Goal: Navigation & Orientation: Go to known website

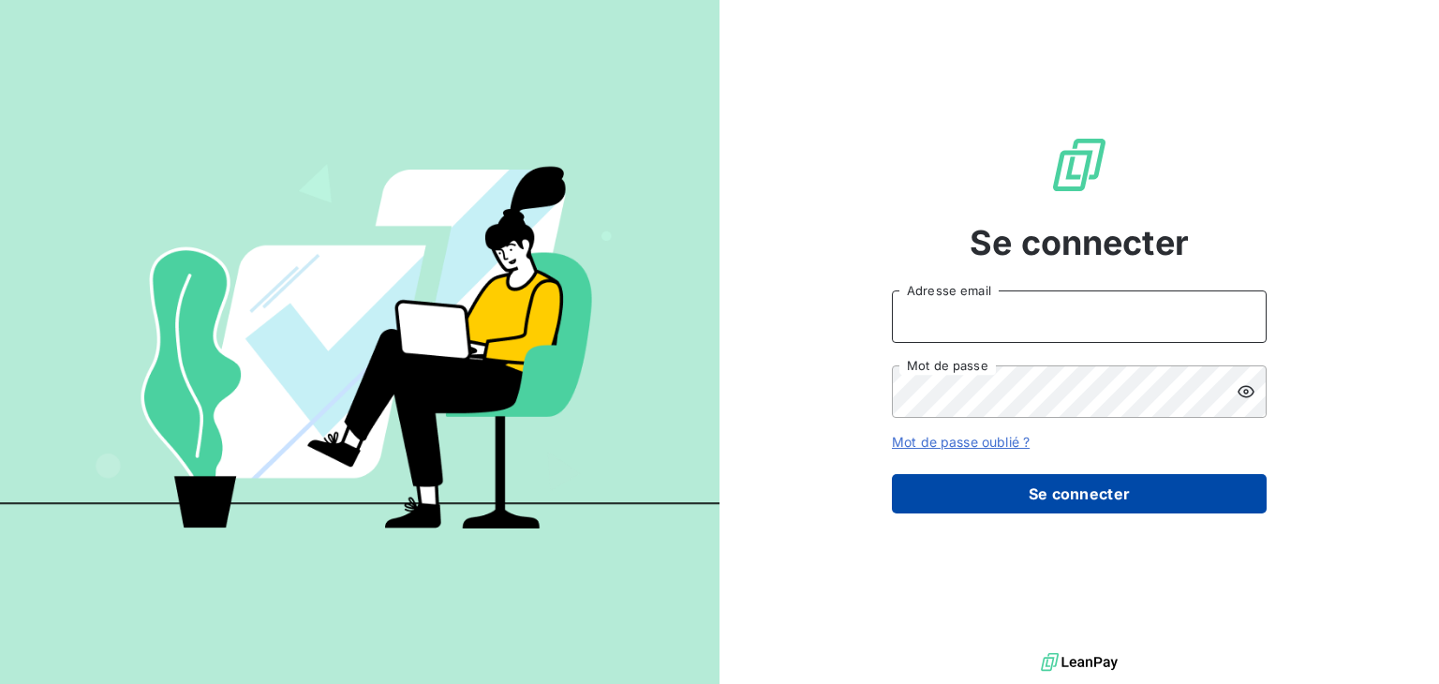
type input "lgfeller@perin.fr"
click at [1039, 490] on button "Se connecter" at bounding box center [1079, 493] width 375 height 39
